Goal: Task Accomplishment & Management: Manage account settings

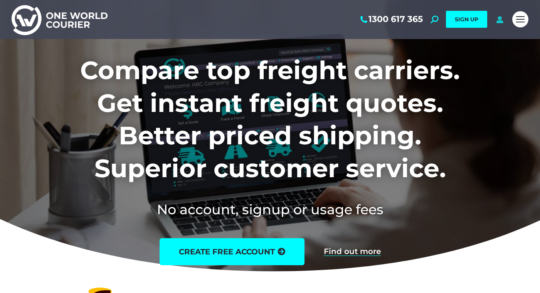
click at [498, 19] on icon at bounding box center [500, 19] width 10 height 8
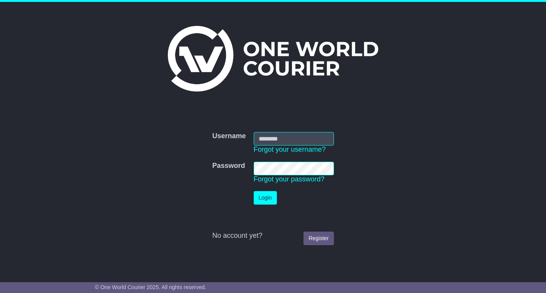
click at [286, 137] on input "Username" at bounding box center [294, 138] width 80 height 13
type input "**********"
click at [267, 196] on button "Login" at bounding box center [265, 197] width 23 height 13
